Goal: Navigation & Orientation: Understand site structure

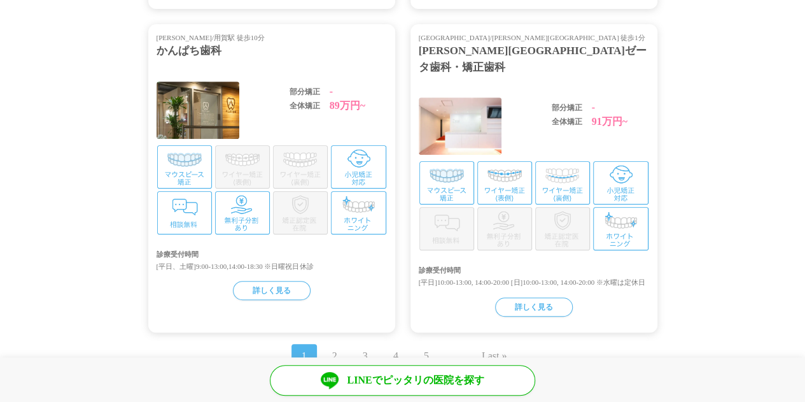
scroll to position [2793, 0]
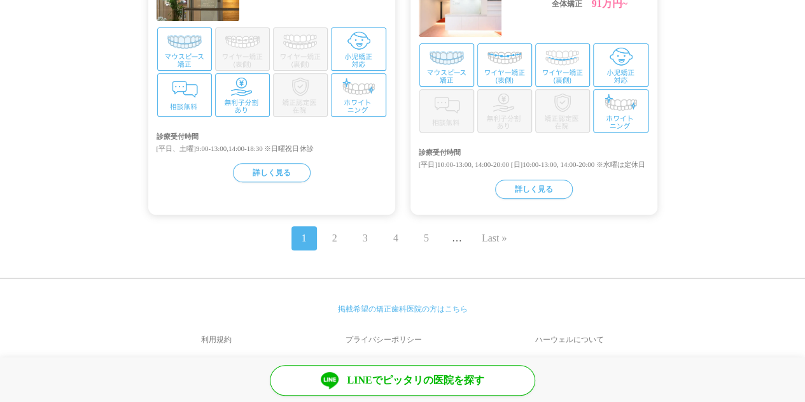
click at [377, 325] on link "プライバシーポリシー" at bounding box center [383, 339] width 183 height 31
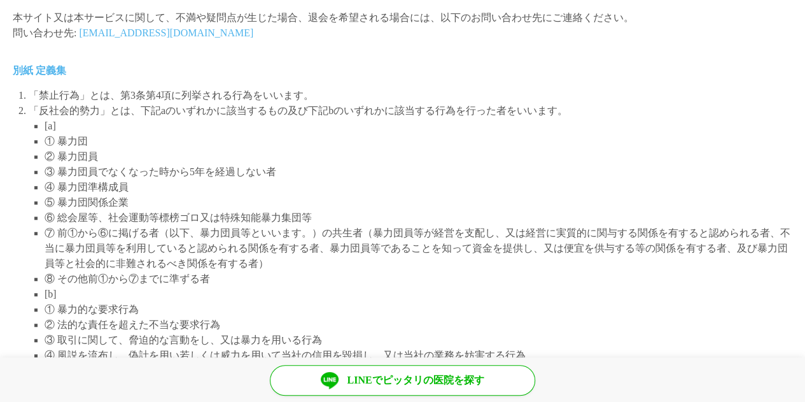
scroll to position [3032, 0]
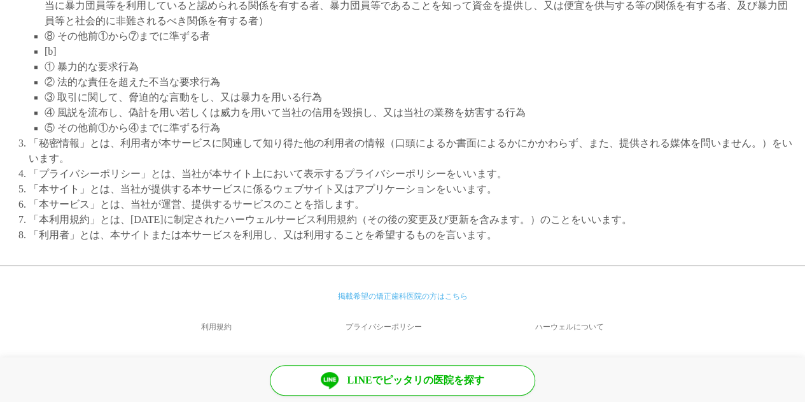
click at [455, 198] on li "「本サービス」とは、当社が運営、提供するサービスのことを指します。" at bounding box center [411, 204] width 764 height 15
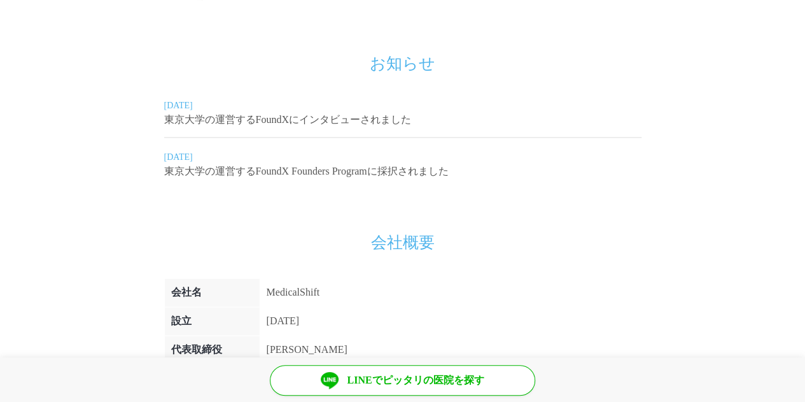
scroll to position [770, 0]
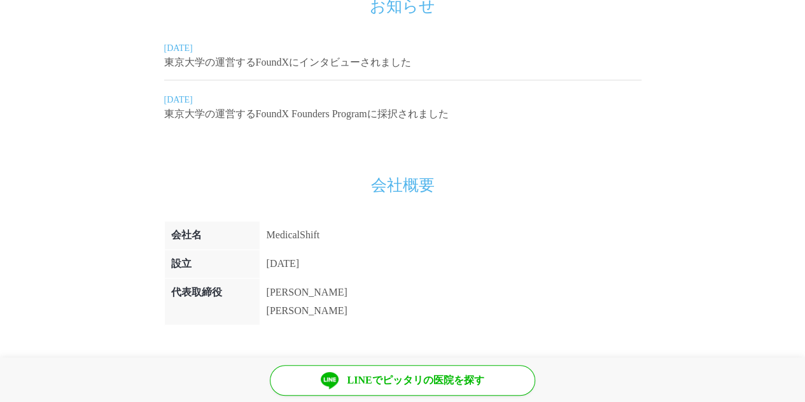
click at [200, 64] on p "東京大学の運営するFoundXにインタビューされました" at bounding box center [402, 62] width 477 height 15
click at [265, 118] on p "東京大学の運営するFoundX Founders Programに採択されました" at bounding box center [402, 113] width 477 height 15
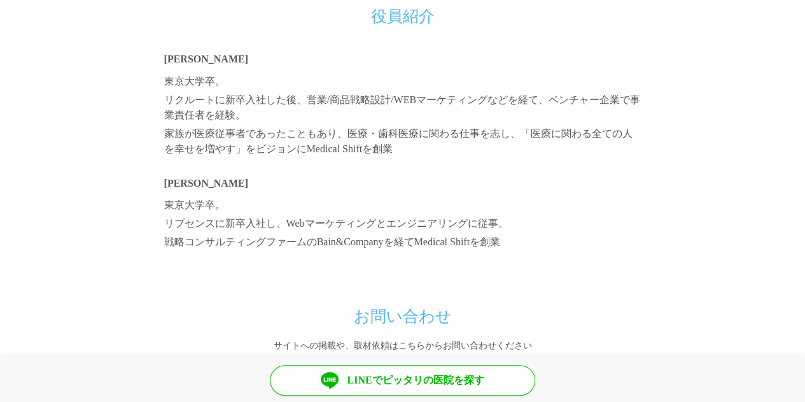
scroll to position [1306, 0]
